Goal: Submit feedback/report problem: Submit feedback/report problem

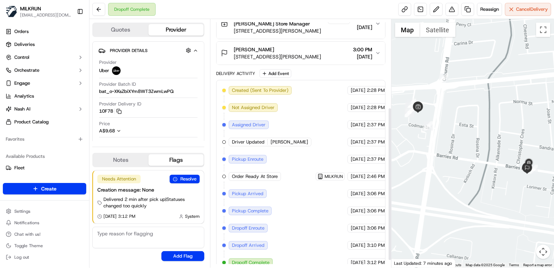
scroll to position [153, 0]
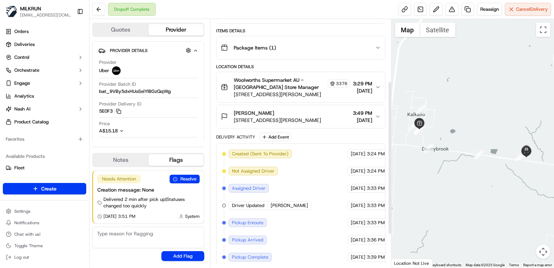
scroll to position [82, 0]
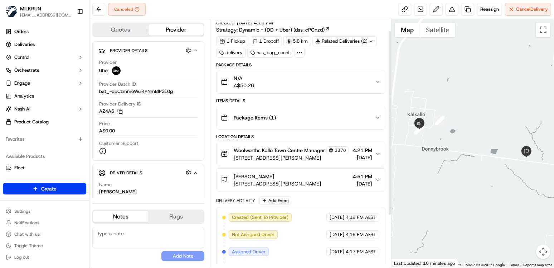
scroll to position [85, 0]
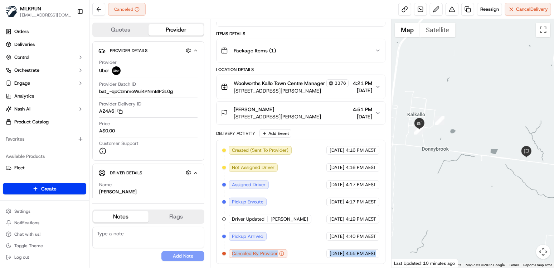
drag, startPoint x: 233, startPoint y: 253, endPoint x: 377, endPoint y: 254, distance: 144.0
click at [377, 254] on div "Created (Sent To Provider) Uber 15/09/2025 4:16 PM AEST Not Assigned Driver Ube…" at bounding box center [300, 202] width 157 height 112
copy div "Canceled By Provider Uber 15/09/2025 4:55 PM AEST"
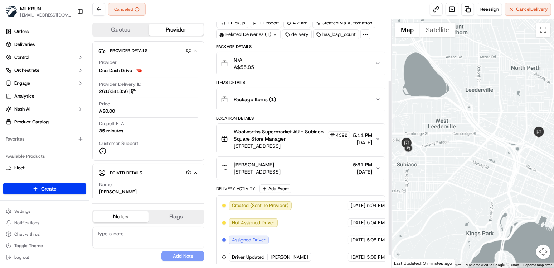
scroll to position [102, 0]
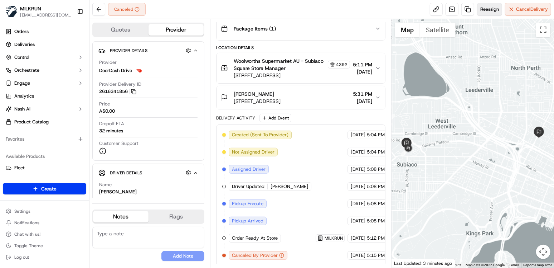
click at [484, 11] on span "Reassign" at bounding box center [490, 9] width 19 height 6
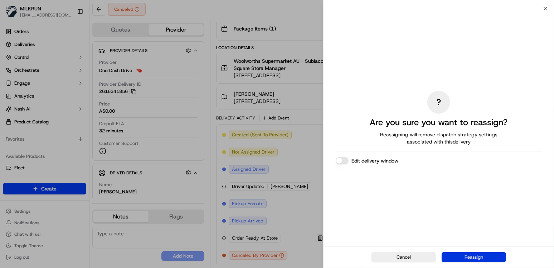
click at [484, 255] on button "Reassign" at bounding box center [474, 257] width 64 height 10
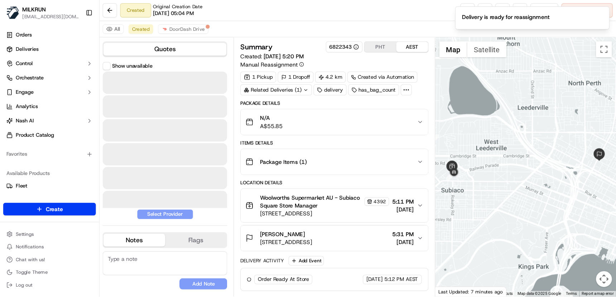
scroll to position [0, 0]
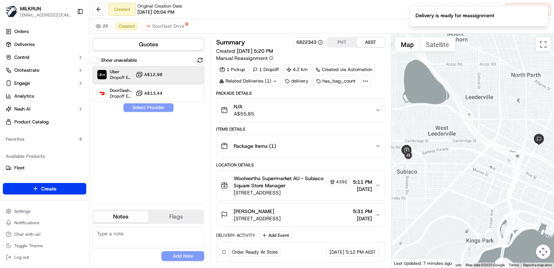
click at [173, 76] on div "Uber Dropoff ETA 46 minutes A$12.98" at bounding box center [148, 74] width 112 height 17
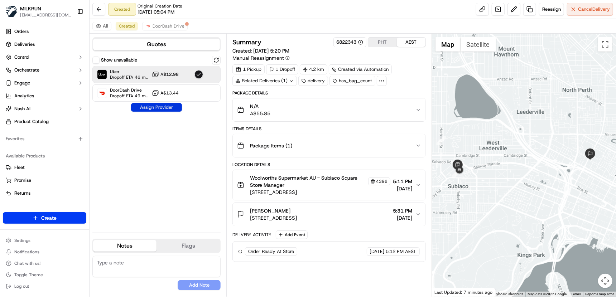
click at [165, 108] on button "Assign Provider" at bounding box center [156, 107] width 51 height 9
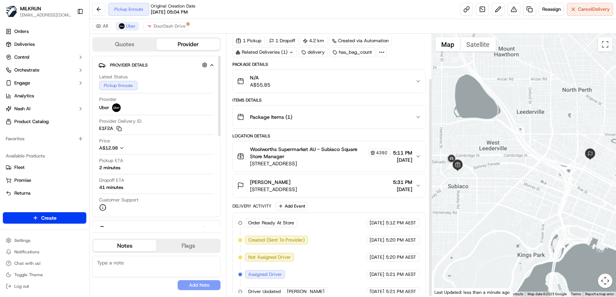
scroll to position [54, 0]
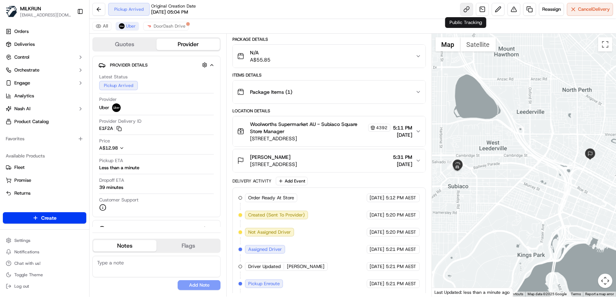
click at [467, 10] on link at bounding box center [466, 9] width 13 height 13
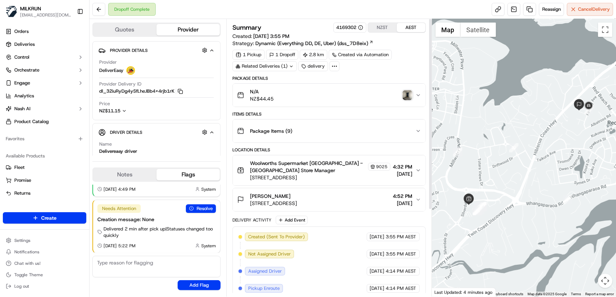
click at [382, 30] on button "NZST" at bounding box center [382, 27] width 29 height 9
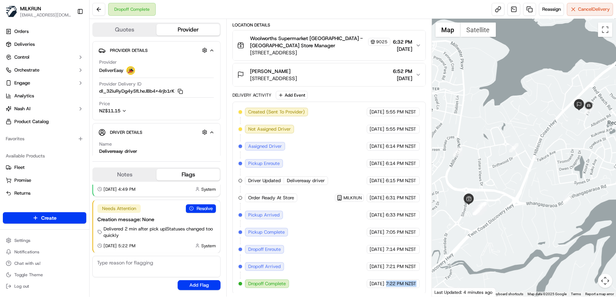
scroll to position [125, 5]
drag, startPoint x: 392, startPoint y: 284, endPoint x: 424, endPoint y: 284, distance: 32.2
click at [420, 284] on div "15/09/2025 7:22 PM NZST" at bounding box center [393, 284] width 53 height 9
click at [407, 284] on span "7:22 PM NZST" at bounding box center [401, 284] width 30 height 6
drag, startPoint x: 241, startPoint y: 283, endPoint x: 426, endPoint y: 276, distance: 184.3
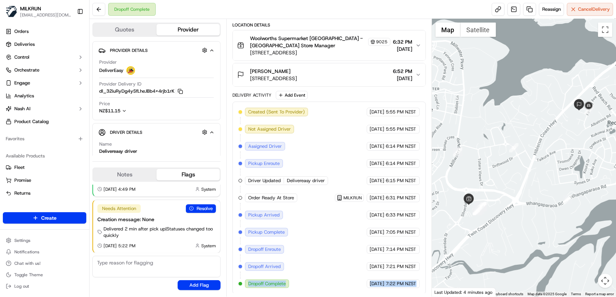
click at [426, 276] on div "Summary 4169302 NZST AEST Created: 15/09/2025 5:55 PM Strategy: Dynamic (Everyt…" at bounding box center [328, 158] width 193 height 271
copy div "Dropoff Complete DeliverEasy 15/09/2025 7:22 PM NZST"
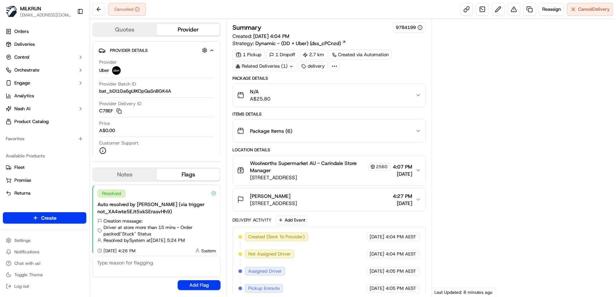
scroll to position [81, 0]
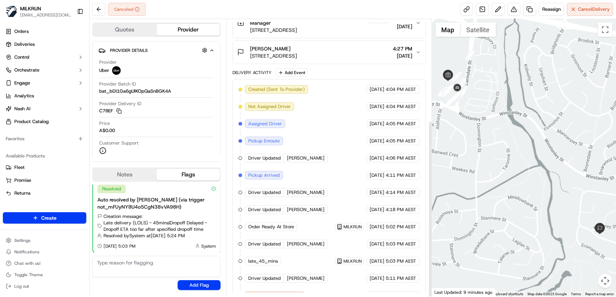
scroll to position [159, 0]
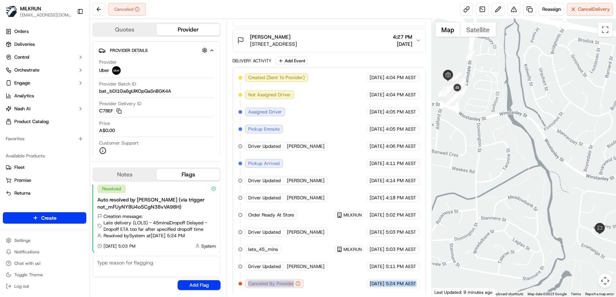
drag, startPoint x: 246, startPoint y: 285, endPoint x: 422, endPoint y: 287, distance: 176.2
click at [422, 287] on div "Created (Sent To Provider) Uber 15/09/2025 4:04 PM AEST Not Assigned Driver Ube…" at bounding box center [328, 180] width 193 height 227
copy div "Canceled By Provider Uber 15/09/2025 5:24 PM AEST"
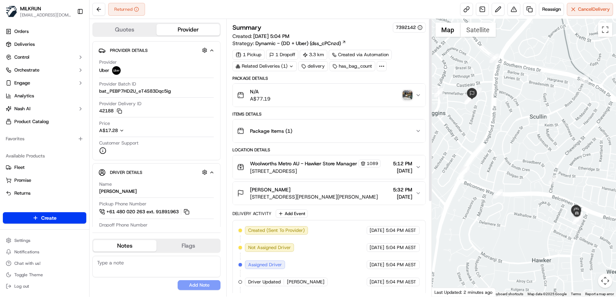
click at [409, 95] on img "button" at bounding box center [408, 95] width 10 height 10
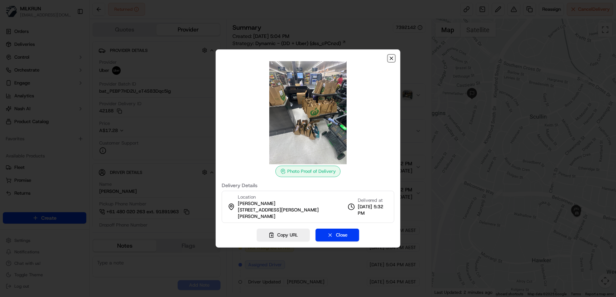
click at [391, 61] on icon "button" at bounding box center [392, 59] width 6 height 6
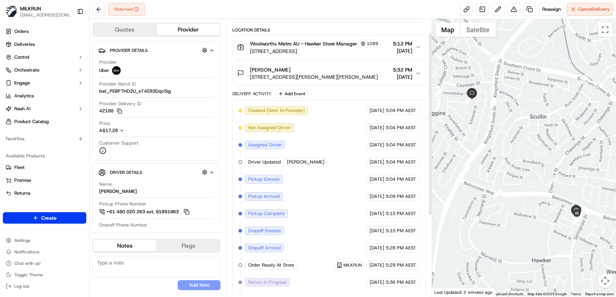
scroll to position [142, 0]
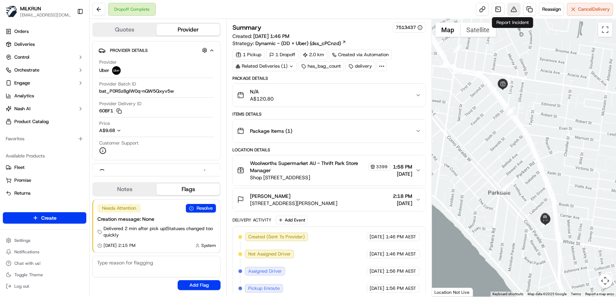
click at [512, 14] on button at bounding box center [514, 9] width 13 height 13
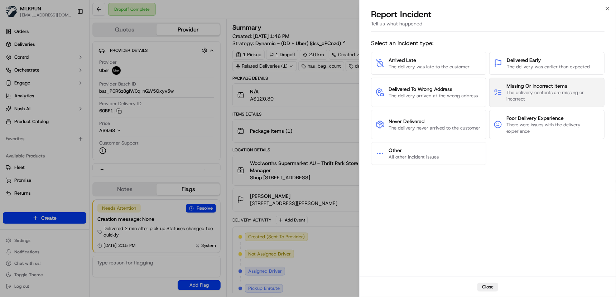
click at [550, 88] on span "Missing Or Incorrect Items" at bounding box center [552, 85] width 93 height 7
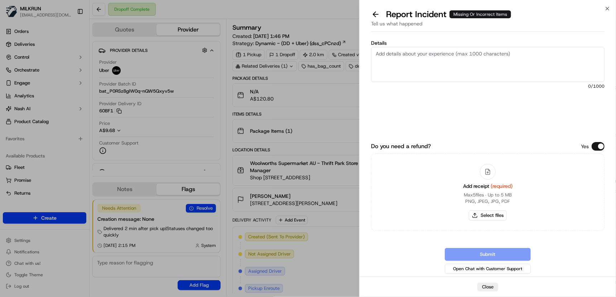
click at [423, 57] on textarea "Details" at bounding box center [488, 64] width 234 height 35
paste textarea "Wonder White Bread Vitamins & Minerals Sandwich 700g x1 Woolworths Country Styl…"
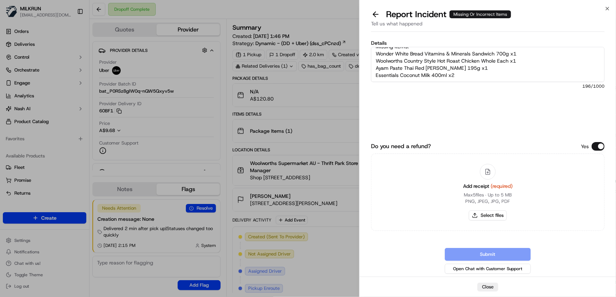
scroll to position [18, 0]
paste textarea "driver unreachable"
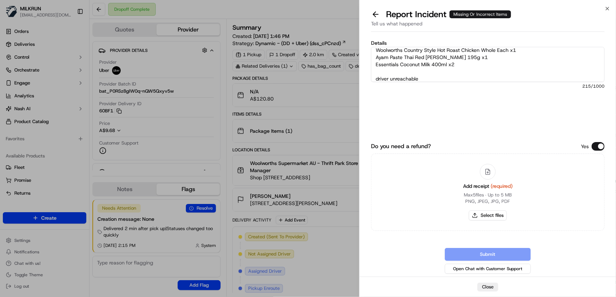
click at [376, 75] on textarea "Missing items: Wonder White Bread Vitamins & Minerals Sandwich 700g x1 Woolwort…" at bounding box center [488, 64] width 234 height 35
click at [433, 76] on textarea "Missing items: Wonder White Bread Vitamins & Minerals Sandwich 700g x1 Woolwort…" at bounding box center [488, 64] width 234 height 35
click at [446, 78] on textarea "Missing items: Wonder White Bread Vitamins & Minerals Sandwich 700g x1 Woolwort…" at bounding box center [488, 64] width 234 height 35
paste textarea "$23.7"
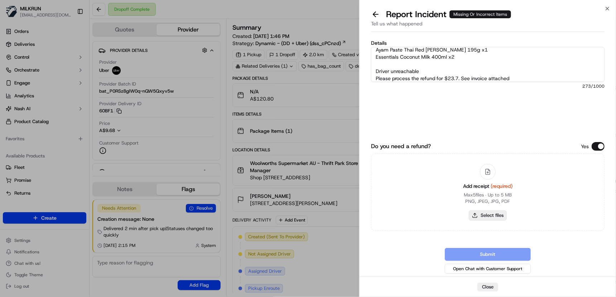
type textarea "Missing items: Wonder White Bread Vitamins & Minerals Sandwich 700g x1 Woolwort…"
click at [496, 216] on button "Select files" at bounding box center [488, 216] width 38 height 10
type input "C:\fakepath\michelle1.jpg"
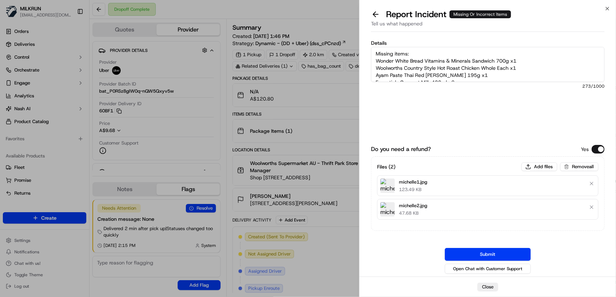
scroll to position [29, 0]
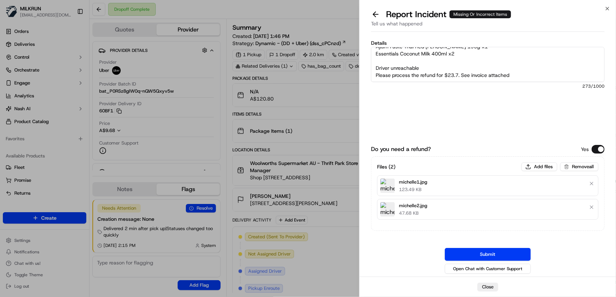
click at [384, 64] on textarea "Missing items: Wonder White Bread Vitamins & Minerals Sandwich 700g x1 Woolwort…" at bounding box center [488, 64] width 234 height 35
paste textarea "Store confirmed the item was included in the order."
click at [433, 67] on textarea "Missing items: Wonder White Bread Vitamins & Minerals Sandwich 700g x1 Woolwort…" at bounding box center [488, 64] width 234 height 35
click at [447, 66] on textarea "Missing items: Wonder White Bread Vitamins & Minerals Sandwich 700g x1 Woolwort…" at bounding box center [488, 64] width 234 height 35
click at [440, 68] on textarea "Missing items: Wonder White Bread Vitamins & Minerals Sandwich 700g x1 Woolwort…" at bounding box center [488, 64] width 234 height 35
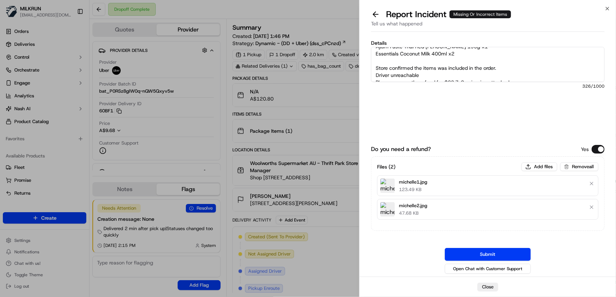
click at [440, 68] on textarea "Missing items: Wonder White Bread Vitamins & Minerals Sandwich 700g x1 Woolwort…" at bounding box center [488, 64] width 234 height 35
click at [420, 68] on textarea "Missing items: Wonder White Bread Vitamins & Minerals Sandwich 700g x1 Woolwort…" at bounding box center [488, 64] width 234 height 35
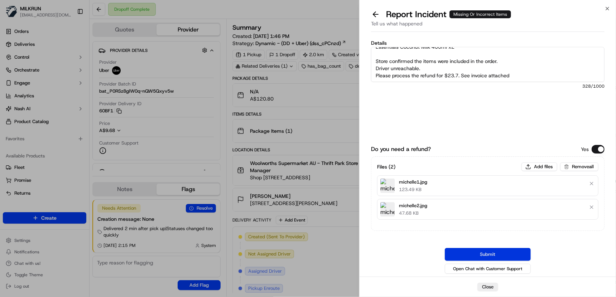
type textarea "Missing items: Wonder White Bread Vitamins & Minerals Sandwich 700g x1 Woolwort…"
click at [491, 256] on button "Submit" at bounding box center [488, 254] width 86 height 13
